Goal: Contribute content: Add original content to the website for others to see

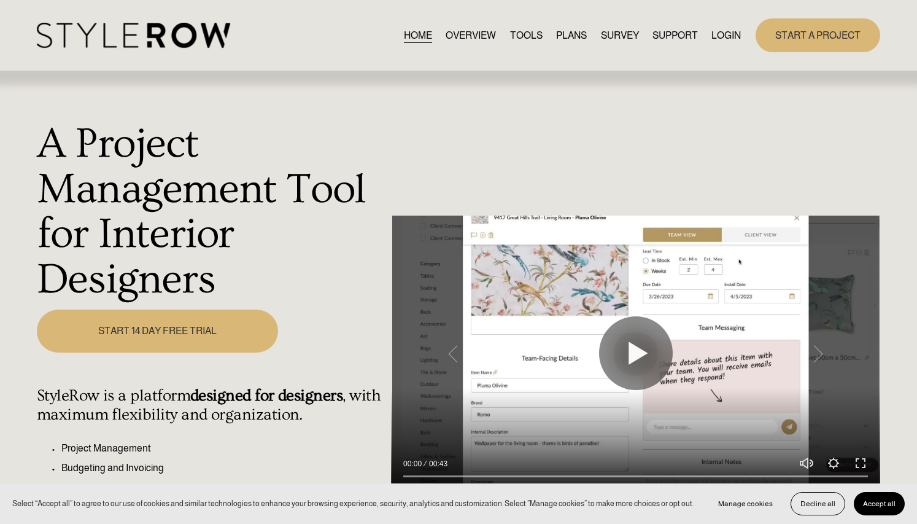
click at [725, 33] on link "LOGIN" at bounding box center [726, 35] width 29 height 17
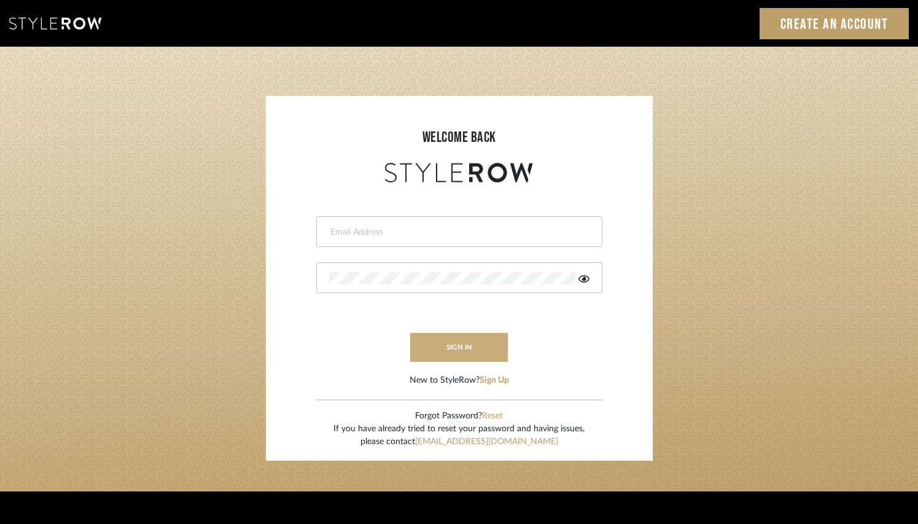
type input "[PERSON_NAME][EMAIL_ADDRESS][DOMAIN_NAME]"
click at [457, 341] on button "sign in" at bounding box center [459, 347] width 98 height 29
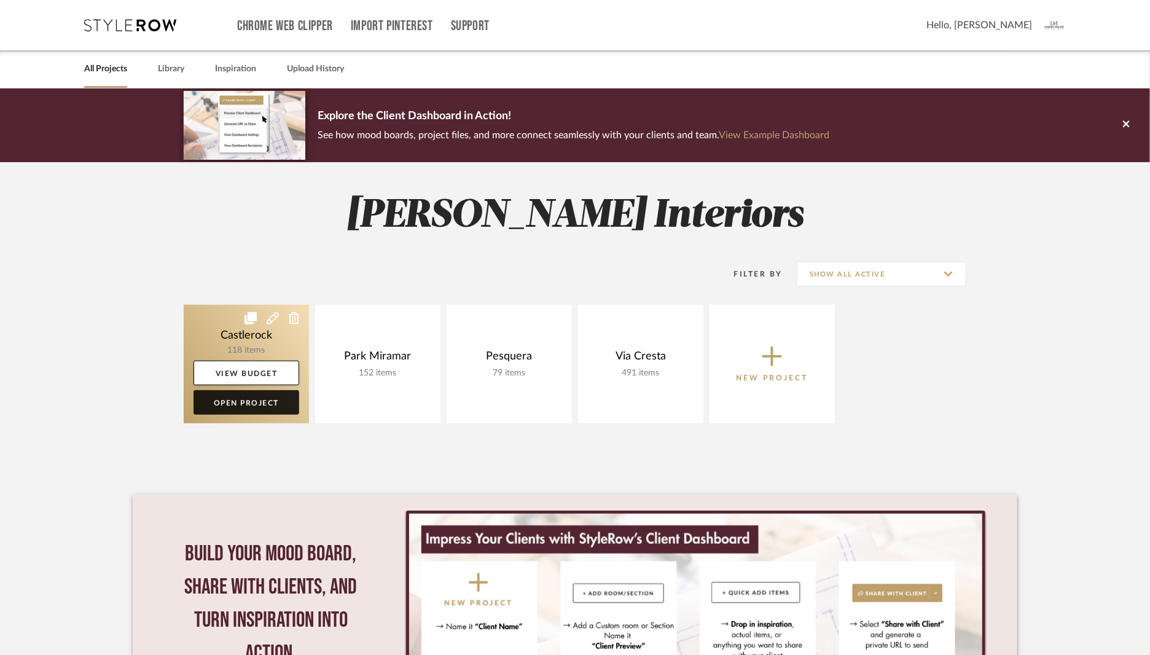
click at [265, 398] on link "Open Project" at bounding box center [246, 402] width 106 height 25
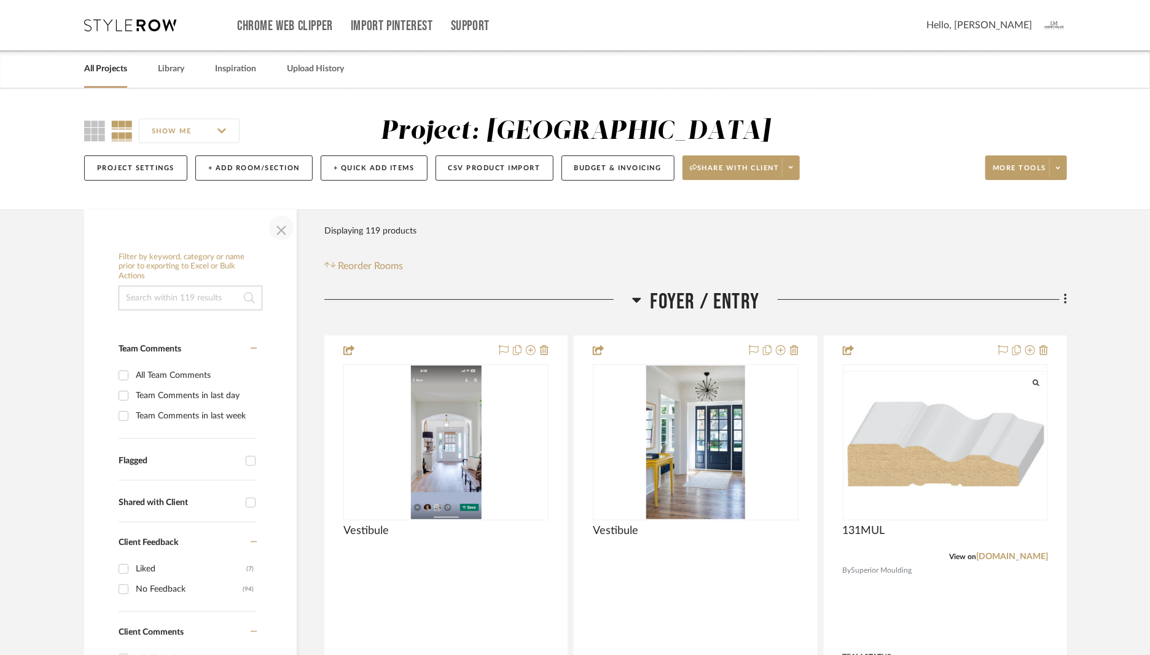
click at [279, 225] on span "button" at bounding box center [281, 227] width 29 height 29
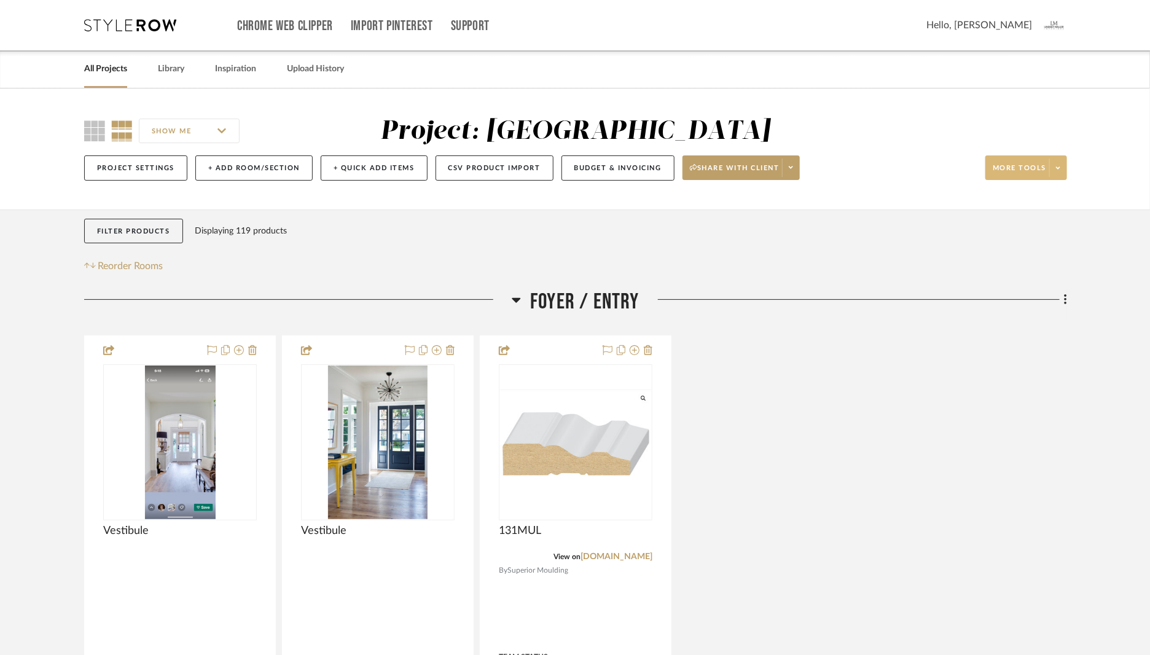
click at [1058, 167] on icon at bounding box center [1058, 168] width 4 height 7
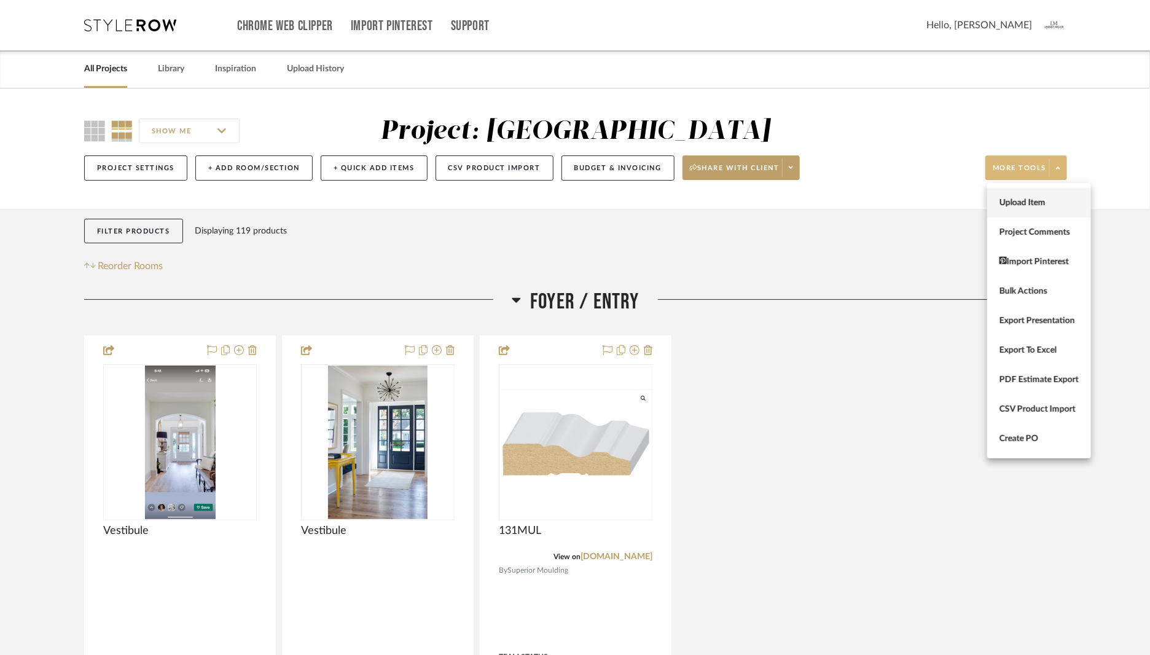
click at [1024, 202] on span "Upload Item" at bounding box center [1038, 203] width 79 height 10
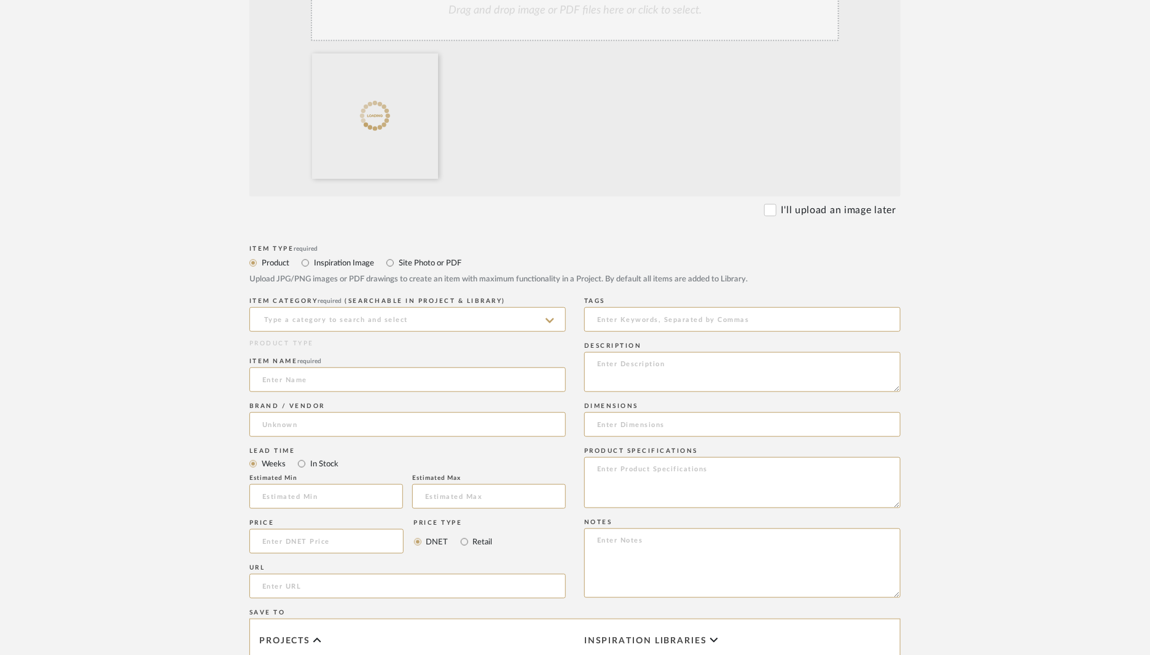
scroll to position [317, 0]
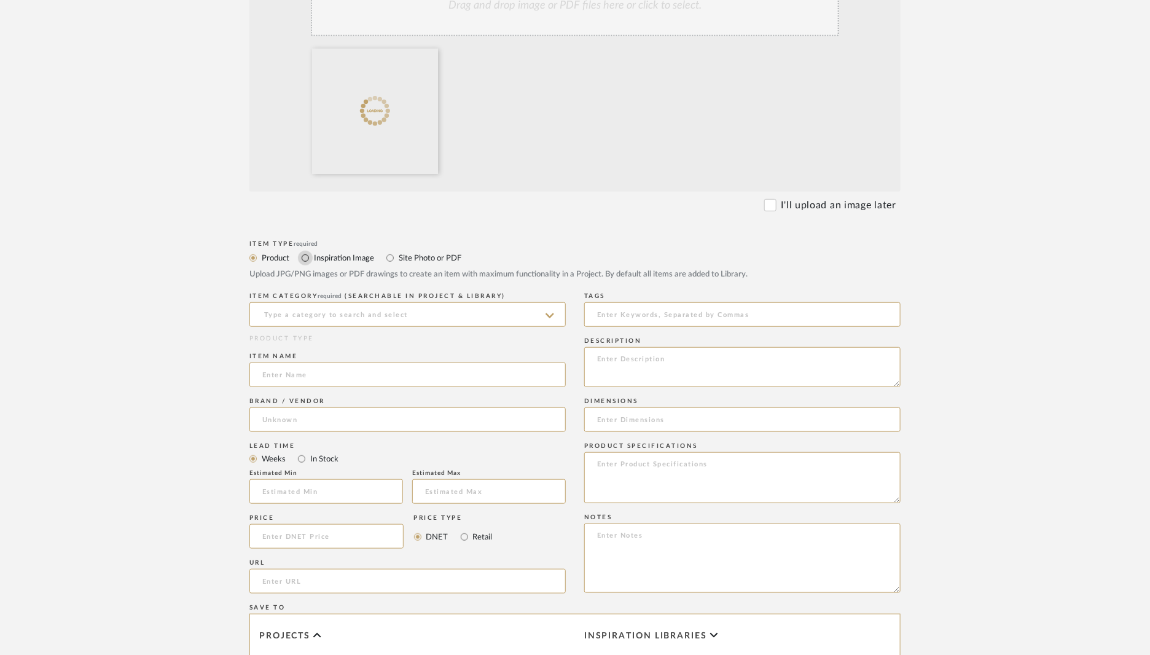
click at [305, 259] on input "Inspiration Image" at bounding box center [305, 258] width 15 height 15
radio input "true"
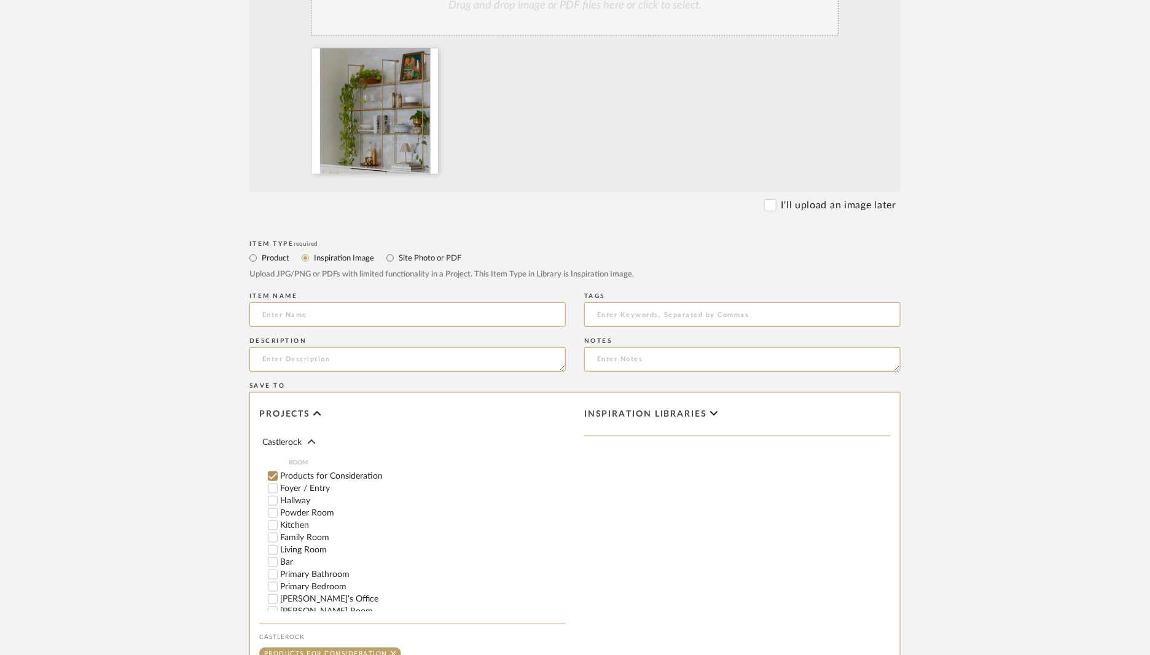
click at [273, 561] on input "Bar" at bounding box center [273, 562] width 12 height 12
checkbox input "false"
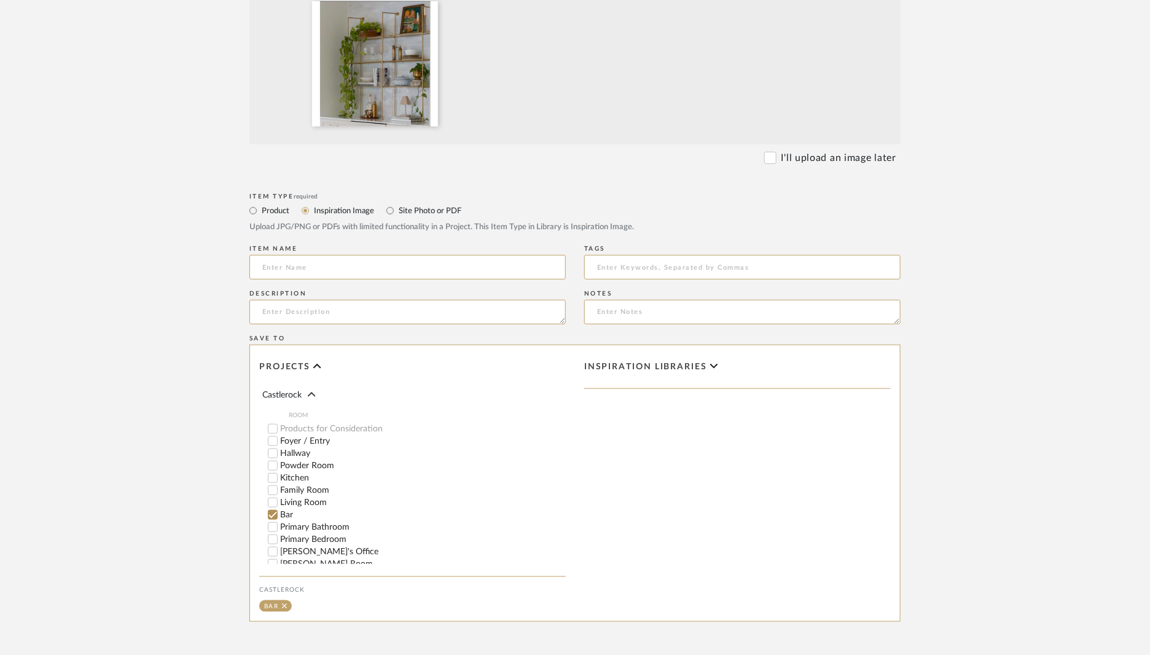
scroll to position [481, 0]
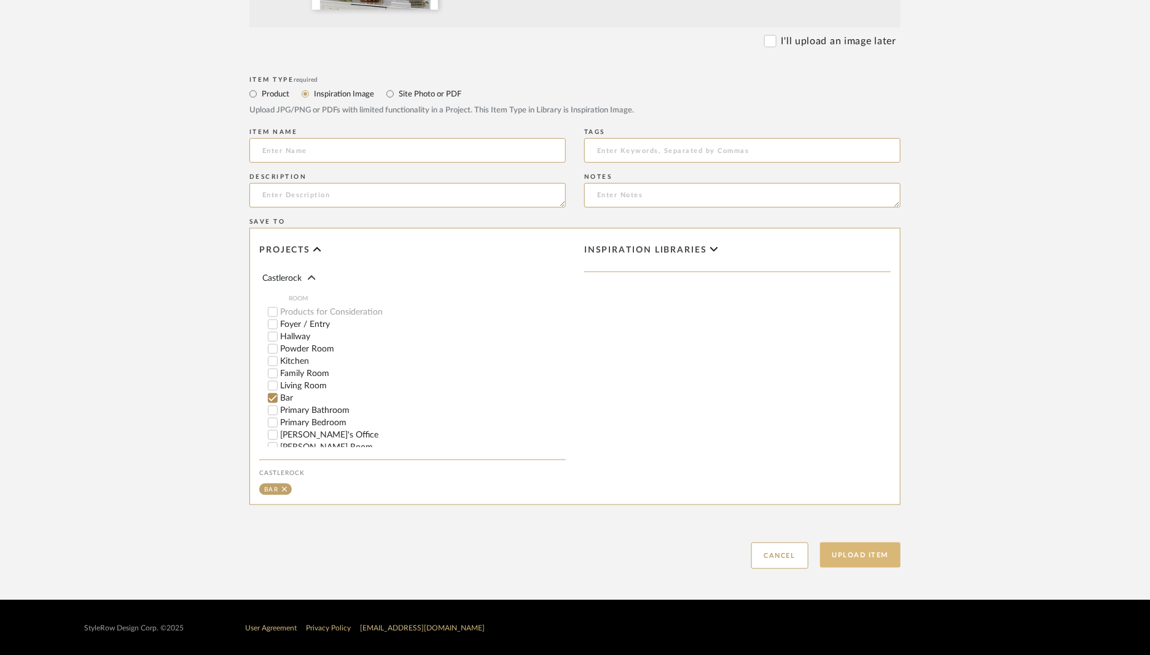
click at [878, 551] on button "Upload Item" at bounding box center [860, 554] width 81 height 25
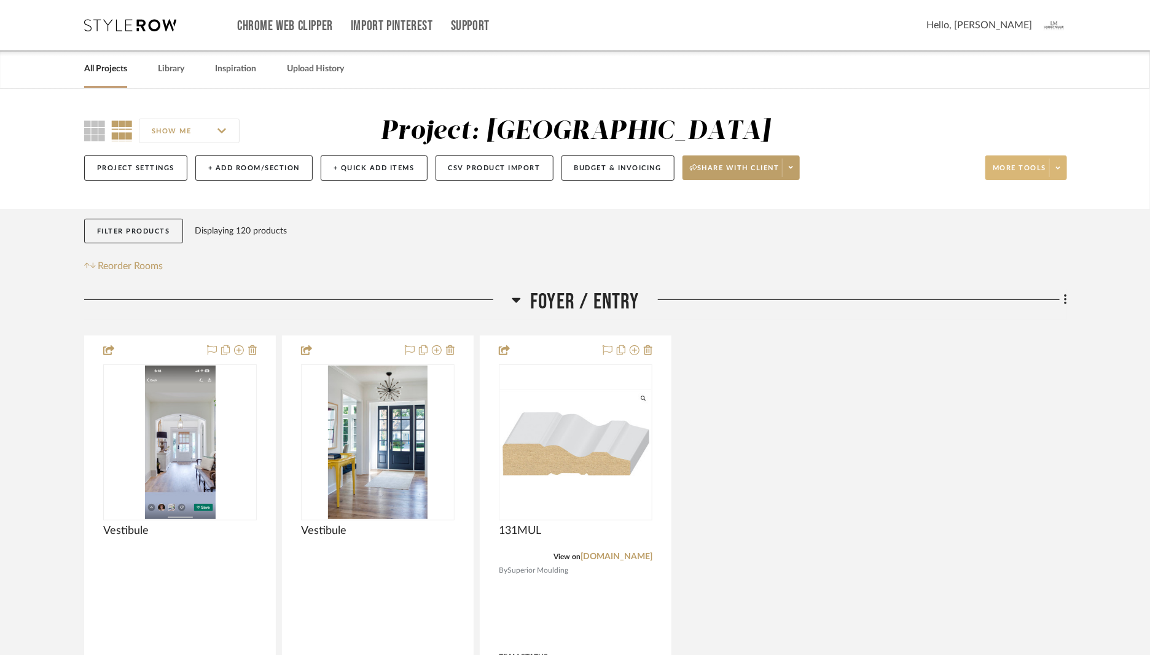
click at [1059, 166] on icon at bounding box center [1058, 168] width 4 height 7
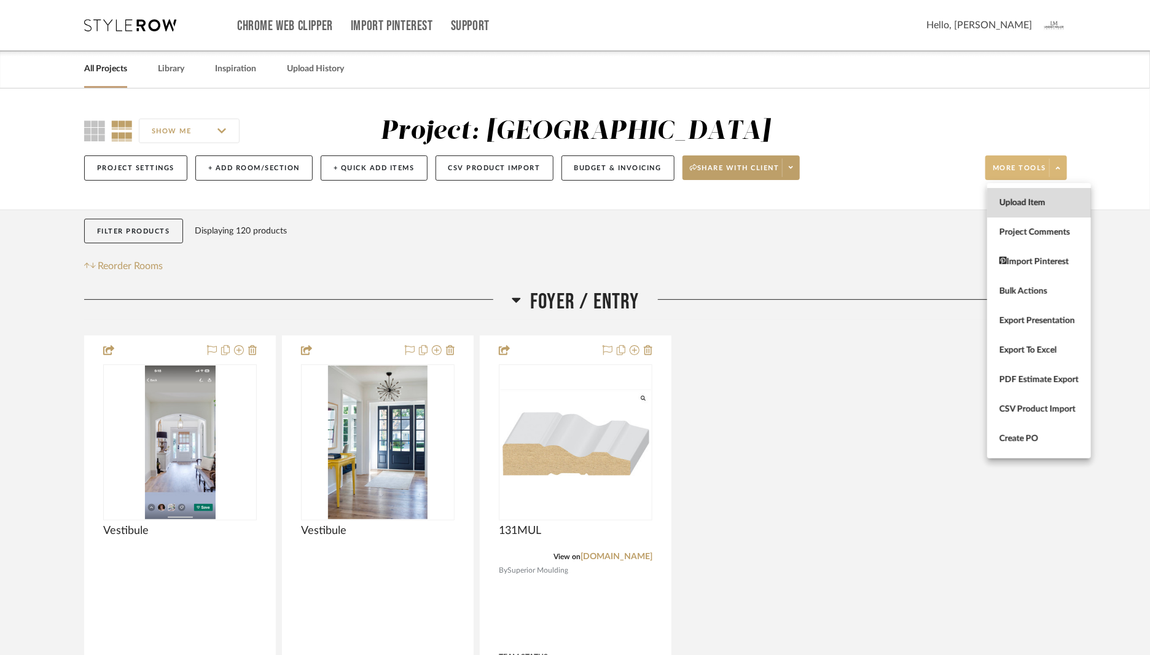
click at [1017, 207] on span "Upload Item" at bounding box center [1038, 203] width 79 height 10
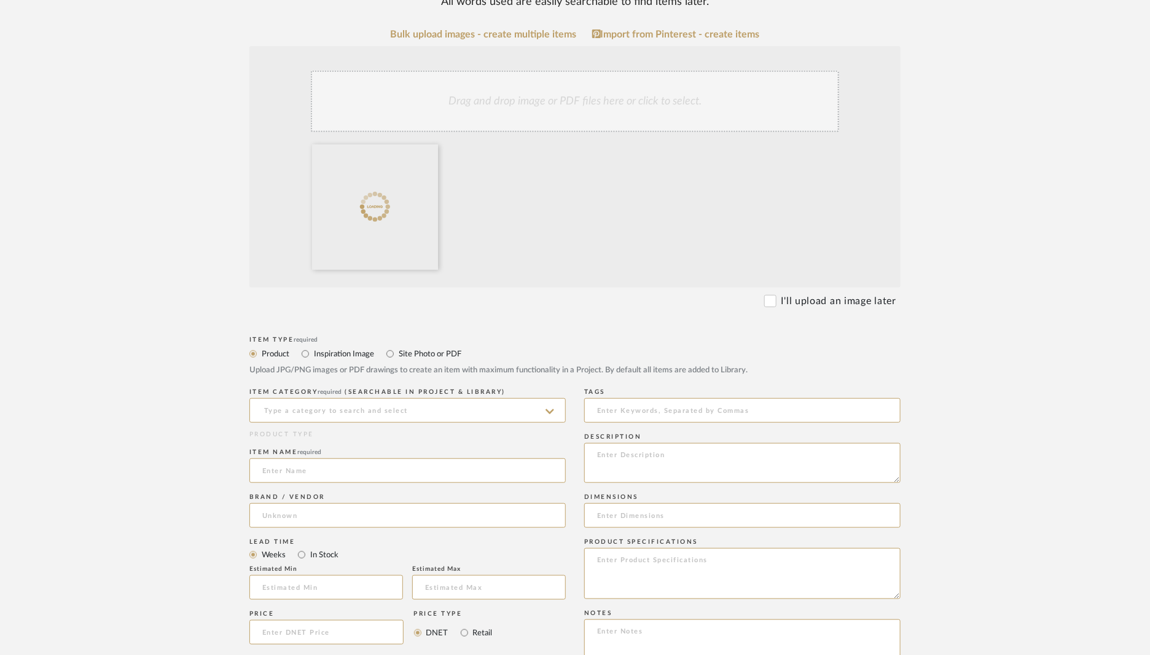
scroll to position [393, 0]
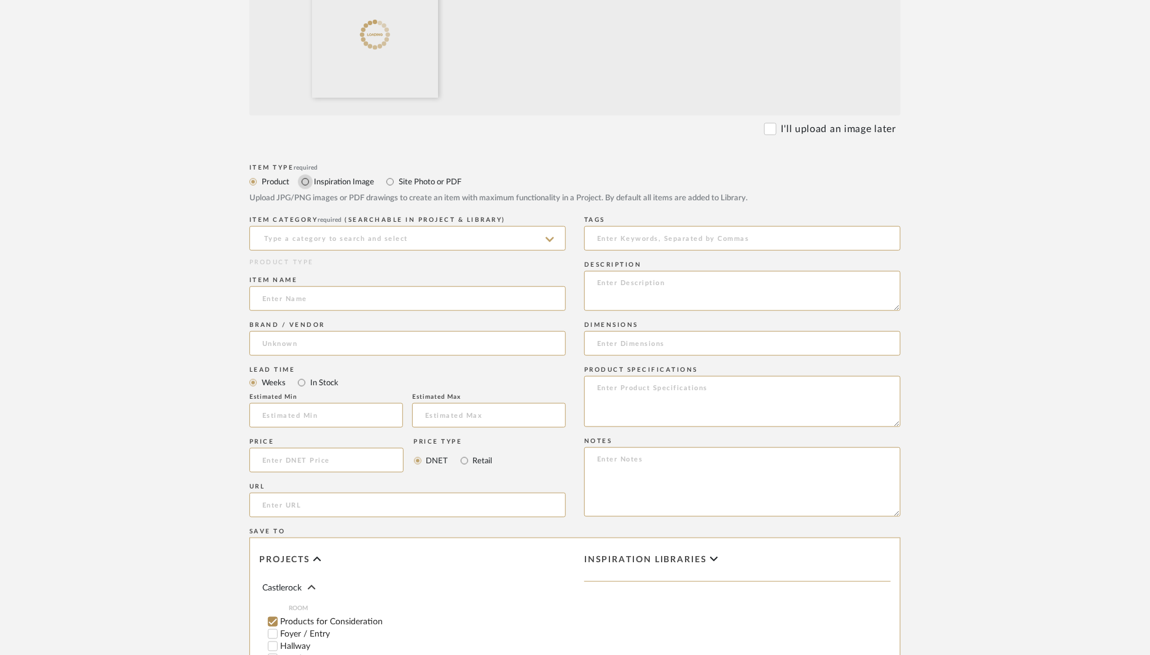
click at [303, 182] on input "Inspiration Image" at bounding box center [305, 181] width 15 height 15
radio input "true"
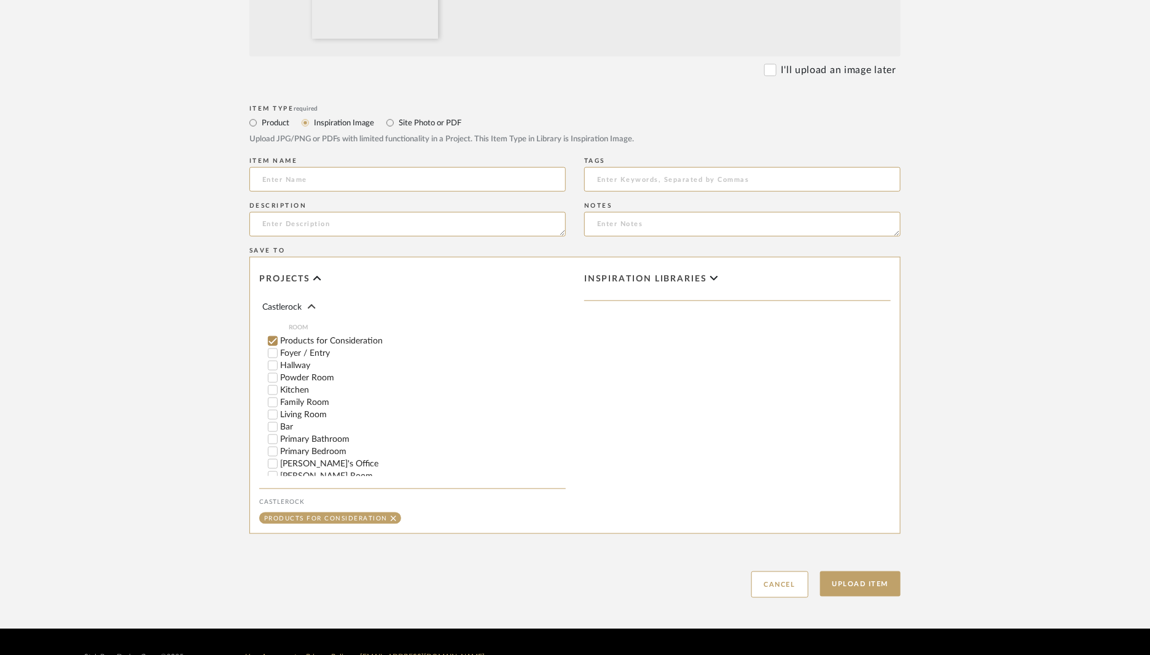
scroll to position [481, 0]
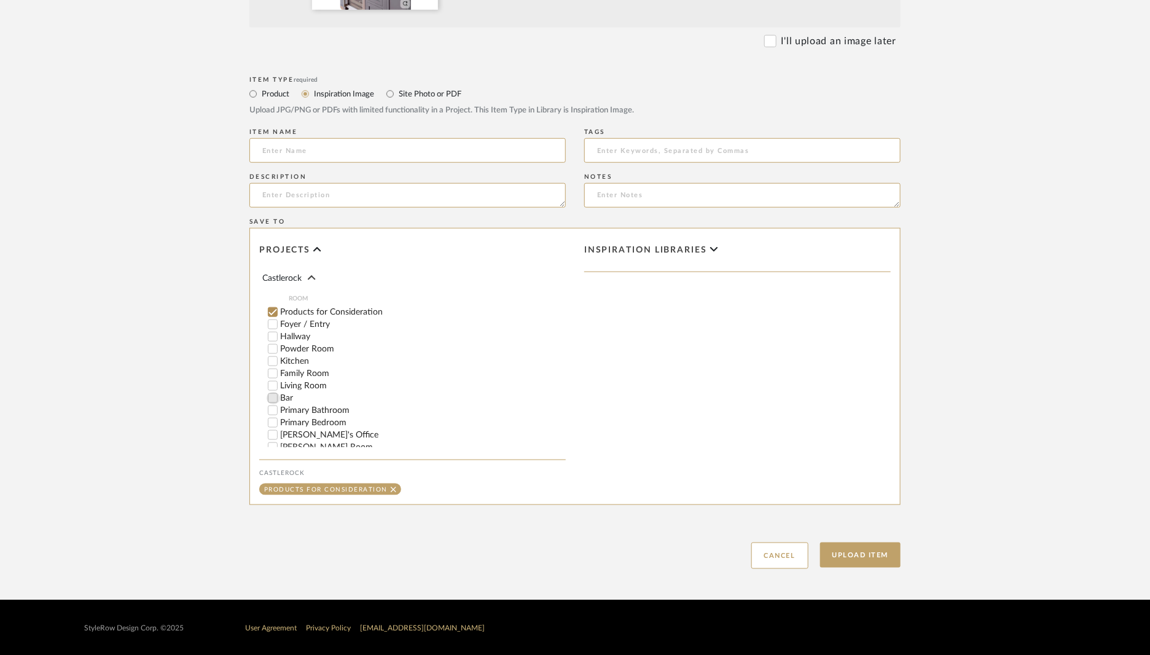
click at [273, 399] on input "Bar" at bounding box center [273, 398] width 12 height 12
checkbox input "false"
click at [871, 553] on button "Upload Item" at bounding box center [860, 554] width 81 height 25
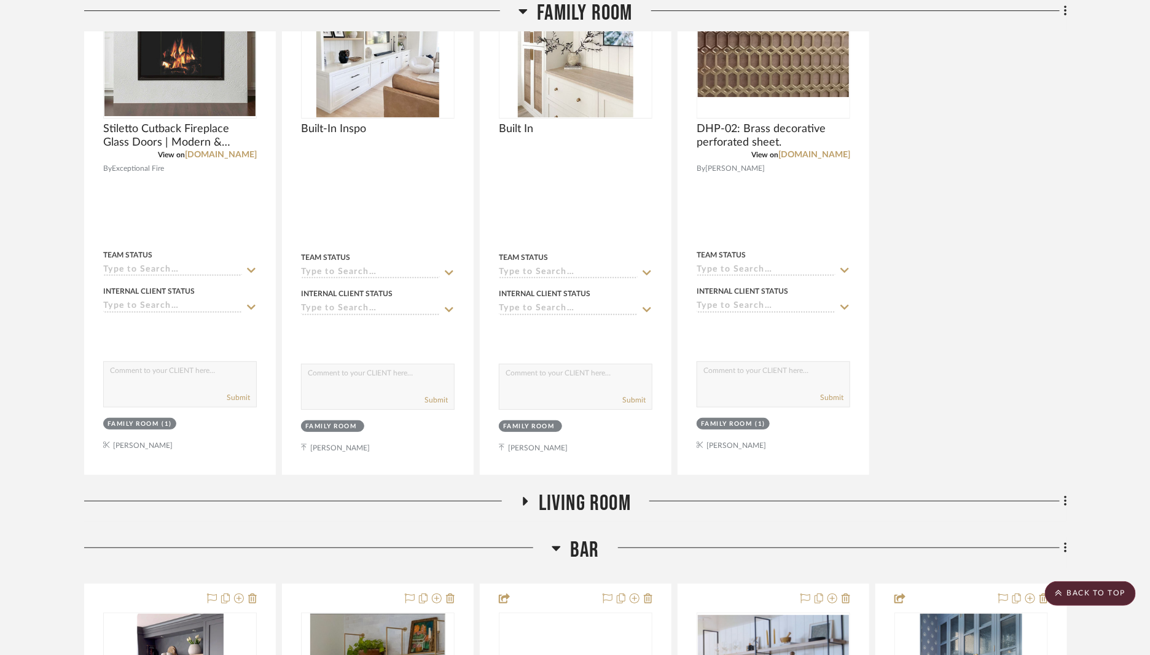
scroll to position [2116, 0]
